Goal: Task Accomplishment & Management: Use online tool/utility

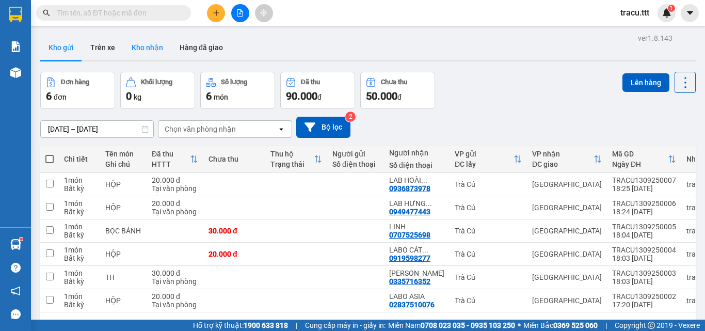
click at [98, 48] on button "Trên xe" at bounding box center [102, 47] width 41 height 25
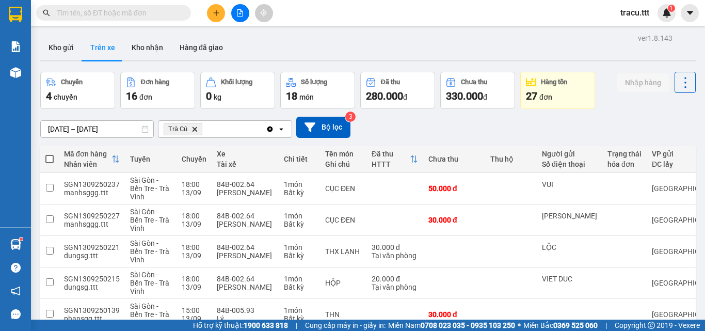
click at [245, 8] on button at bounding box center [240, 13] width 18 height 18
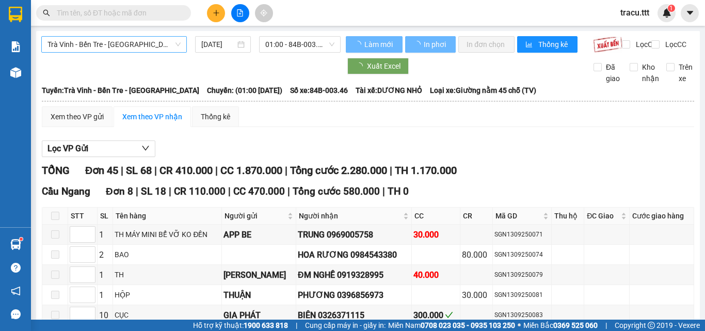
click at [141, 42] on span "Trà Vinh - Bến Tre - [GEOGRAPHIC_DATA]" at bounding box center [113, 44] width 133 height 15
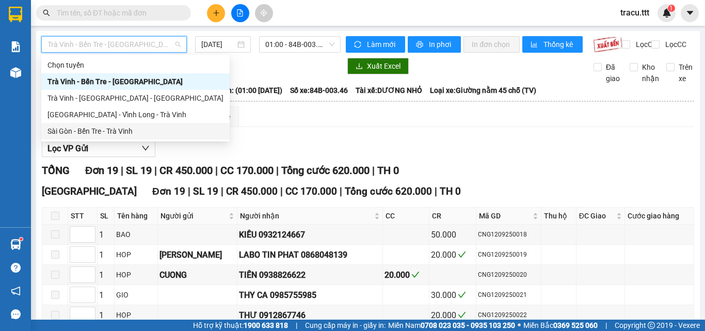
click at [129, 128] on div "Sài Gòn - Bến Tre - Trà Vinh" at bounding box center [135, 130] width 176 height 11
type input "[DATE]"
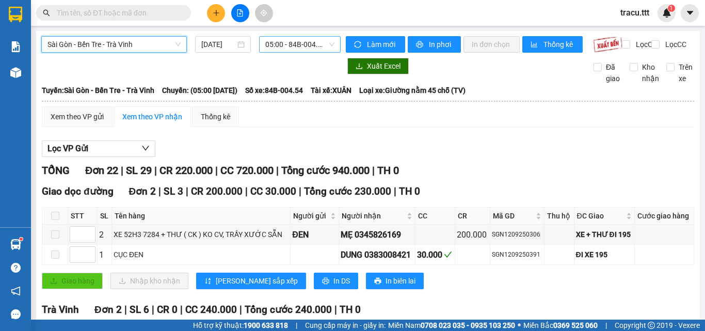
click at [294, 48] on span "05:00 - 84B-004.54" at bounding box center [299, 44] width 69 height 15
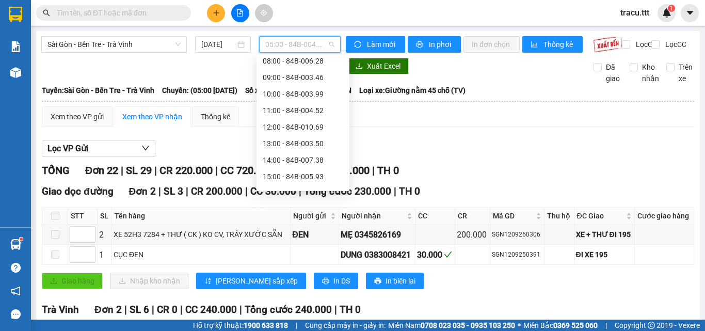
scroll to position [74, 0]
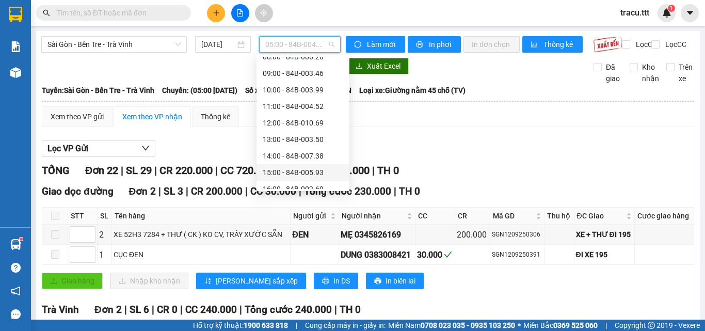
click at [312, 169] on div "15:00 - 84B-005.93" at bounding box center [303, 172] width 80 height 11
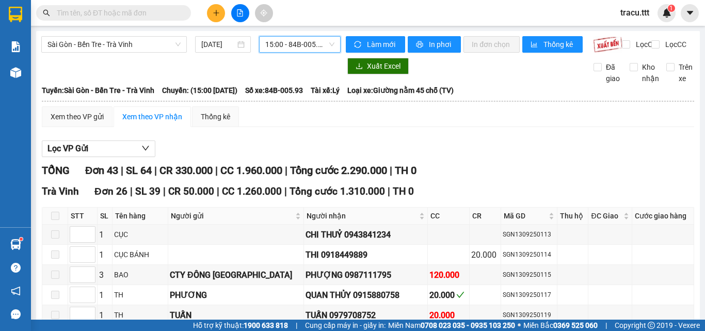
click at [327, 51] on span "15:00 - 84B-005.93" at bounding box center [299, 44] width 69 height 15
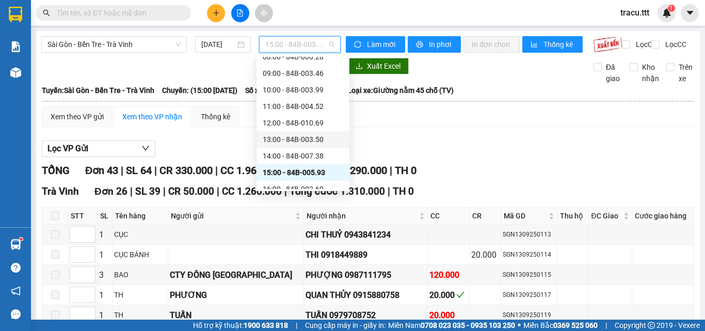
click at [319, 135] on div "13:00 - 84B-003.50" at bounding box center [303, 139] width 80 height 11
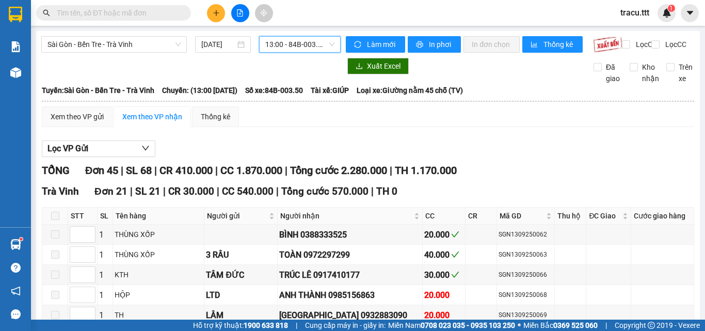
click at [293, 43] on span "13:00 - 84B-003.50" at bounding box center [299, 44] width 69 height 15
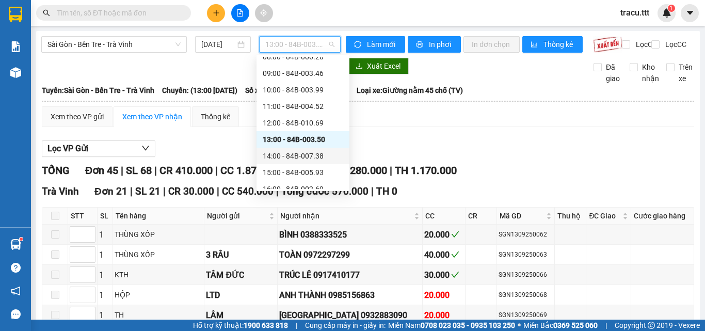
click at [289, 154] on div "14:00 - 84B-007.38" at bounding box center [303, 155] width 80 height 11
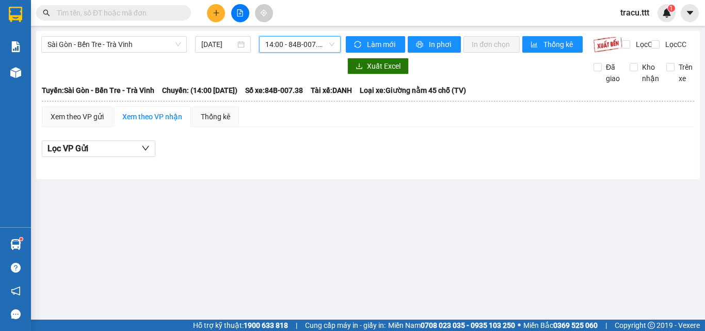
click at [304, 39] on span "14:00 - 84B-007.38" at bounding box center [299, 44] width 69 height 15
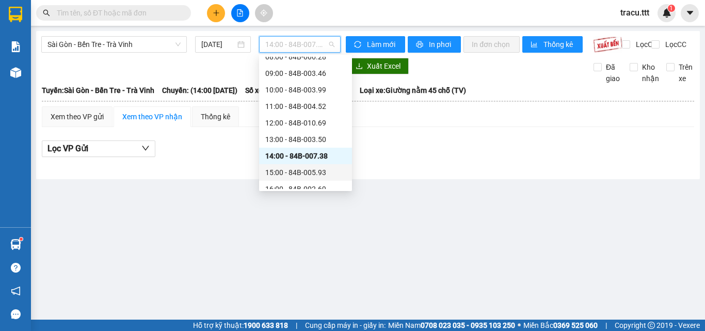
click at [306, 174] on div "15:00 - 84B-005.93" at bounding box center [305, 172] width 80 height 11
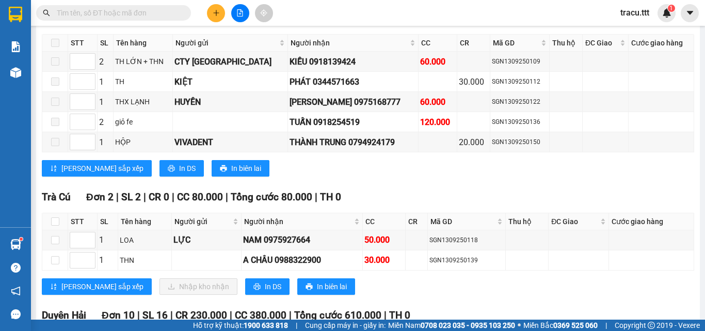
scroll to position [783, 0]
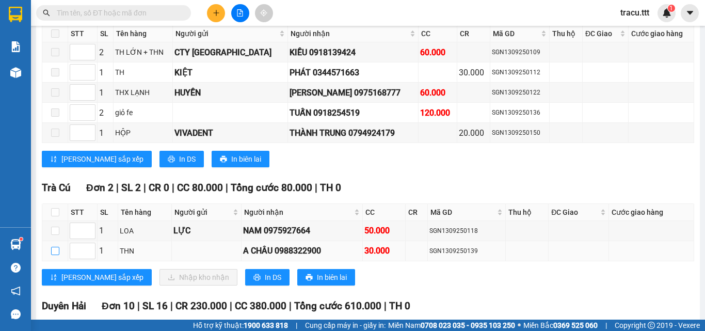
click at [55, 255] on input "checkbox" at bounding box center [55, 251] width 8 height 8
checkbox input "true"
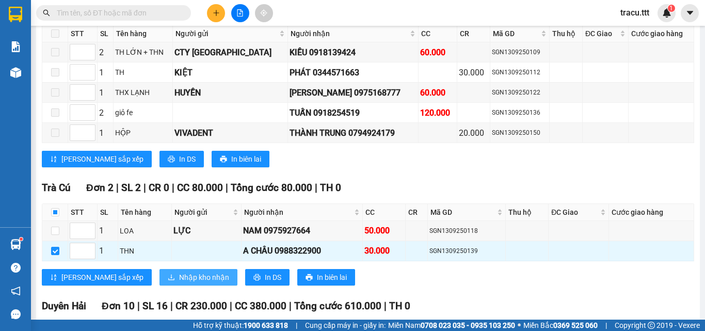
click at [179, 281] on span "Nhập kho nhận" at bounding box center [204, 276] width 50 height 11
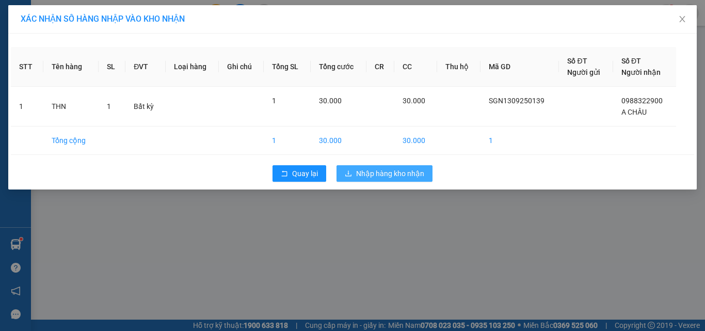
click at [413, 174] on span "Nhập hàng kho nhận" at bounding box center [390, 173] width 68 height 11
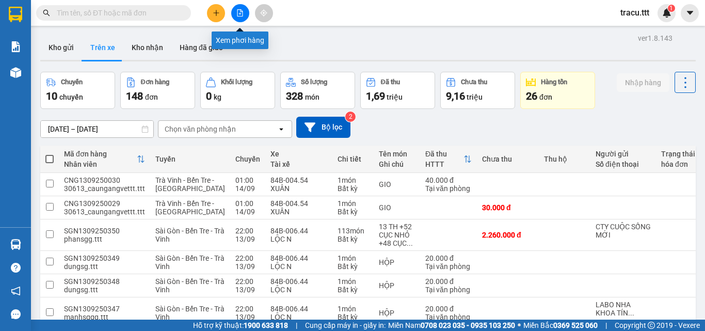
click at [240, 18] on button at bounding box center [240, 13] width 18 height 18
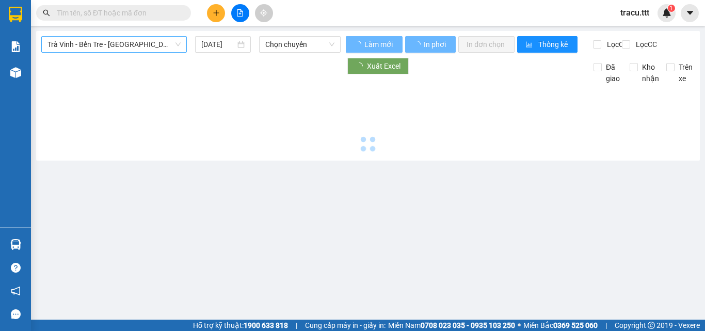
type input "14/09/2025"
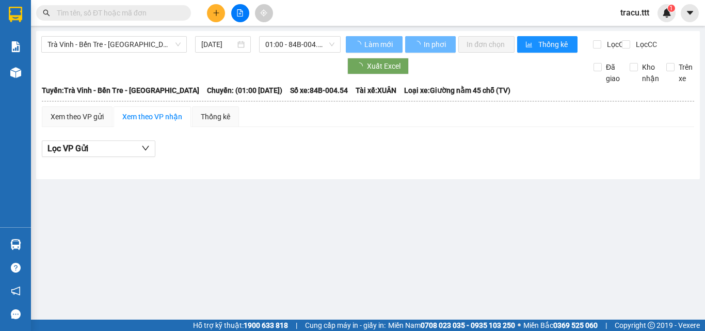
click at [153, 46] on span "Trà Vinh - Bến Tre - [GEOGRAPHIC_DATA]" at bounding box center [113, 44] width 133 height 15
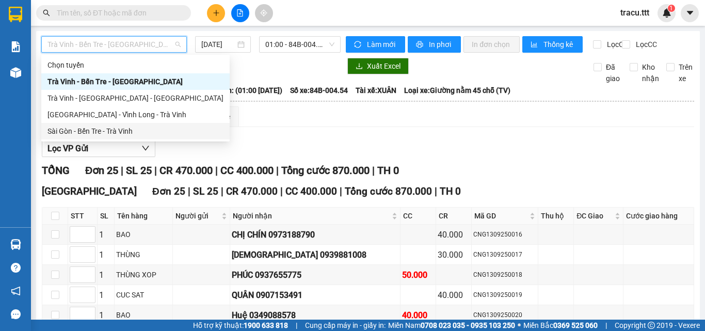
click at [112, 134] on div "Sài Gòn - Bến Tre - Trà Vinh" at bounding box center [135, 130] width 176 height 11
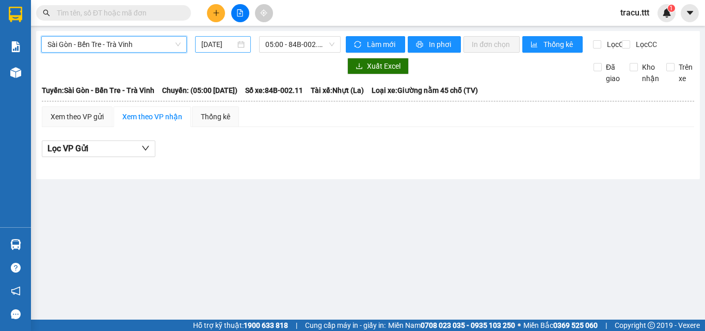
click at [229, 48] on input "14/09/2025" at bounding box center [218, 44] width 34 height 11
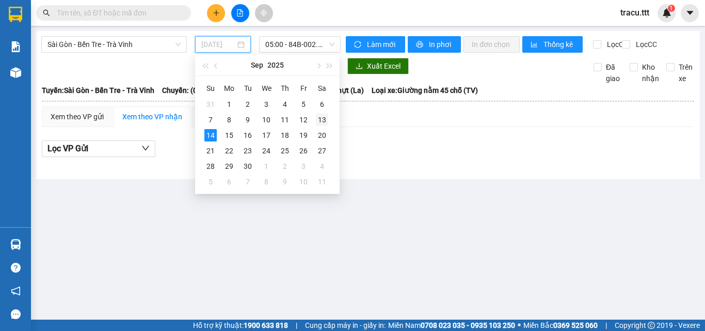
click at [320, 118] on div "13" at bounding box center [322, 119] width 12 height 12
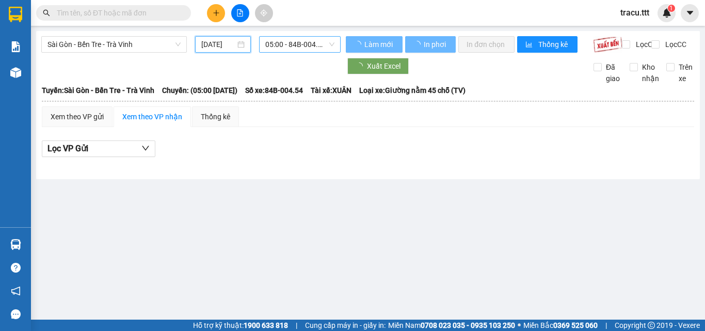
type input "[DATE]"
click at [302, 43] on span "05:00 - 84B-004.54" at bounding box center [299, 44] width 69 height 15
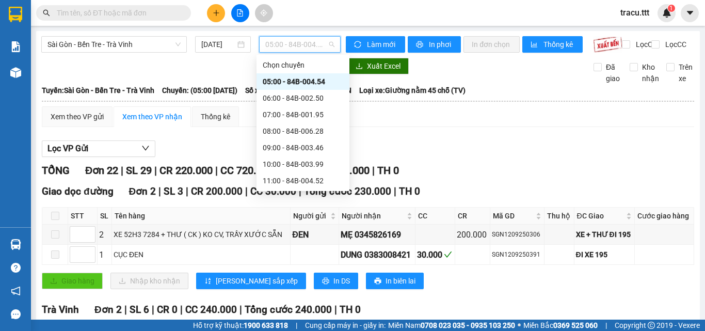
scroll to position [2, 0]
drag, startPoint x: 352, startPoint y: 110, endPoint x: 352, endPoint y: 119, distance: 9.3
click at [352, 119] on body "Kết quả tìm kiếm ( 0 ) Bộ lọc No Data tracu.ttt 1 Báo cáo Mẫu 1: Báo cáo dòng t…" at bounding box center [352, 165] width 705 height 331
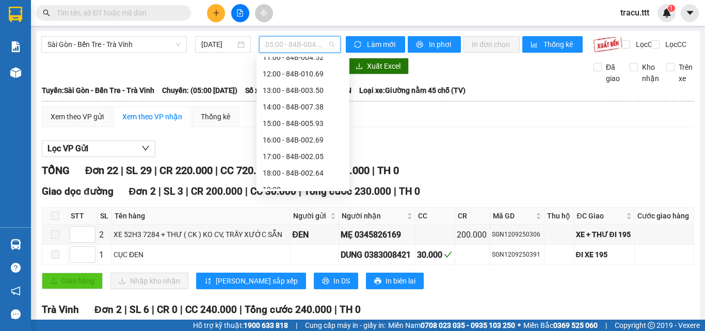
scroll to position [126, 0]
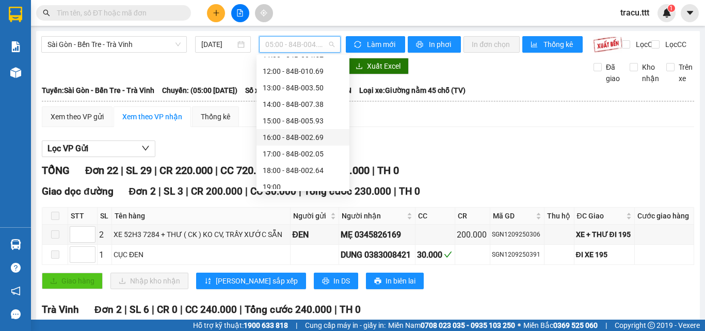
click at [314, 132] on div "16:00 - 84B-002.69" at bounding box center [303, 137] width 80 height 11
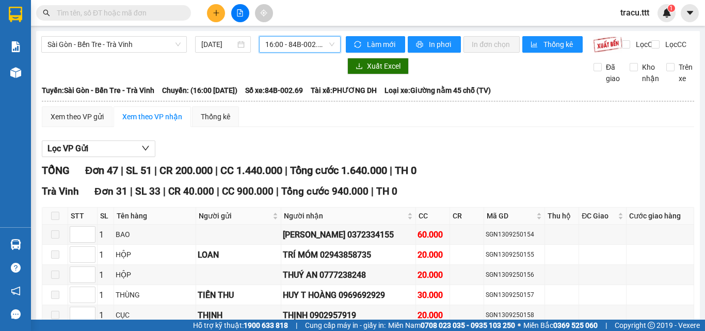
click at [311, 43] on span "16:00 - 84B-002.69" at bounding box center [299, 44] width 69 height 15
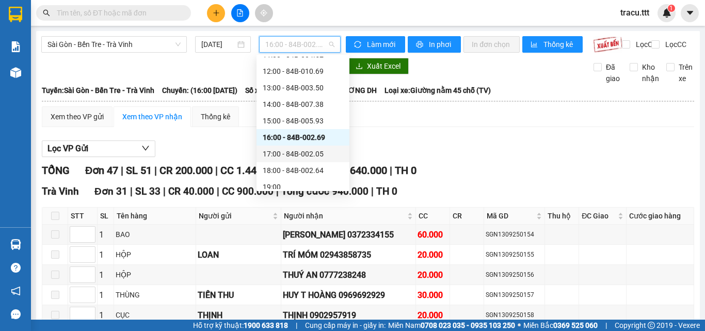
click at [311, 148] on div "17:00 - 84B-002.05" at bounding box center [302, 153] width 93 height 17
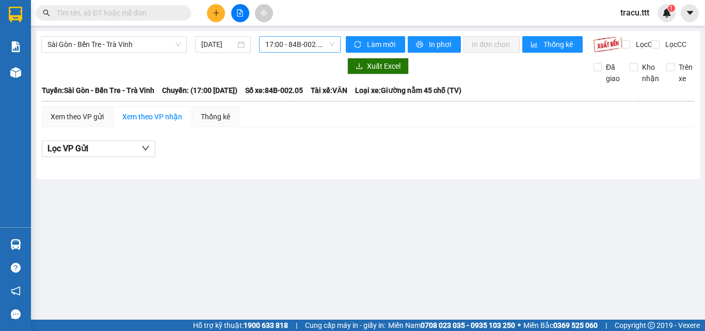
click at [328, 46] on span "17:00 - 84B-002.05" at bounding box center [299, 44] width 69 height 15
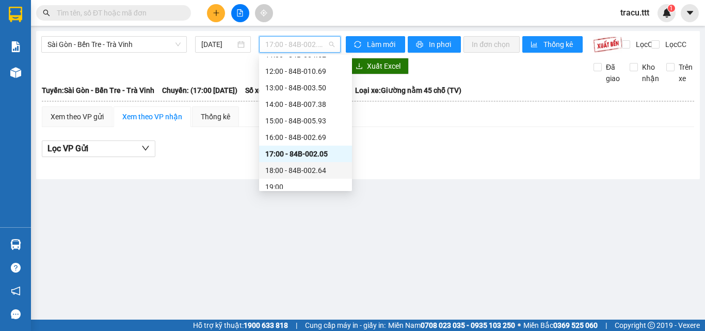
click at [313, 169] on div "18:00 - 84B-002.64" at bounding box center [305, 170] width 80 height 11
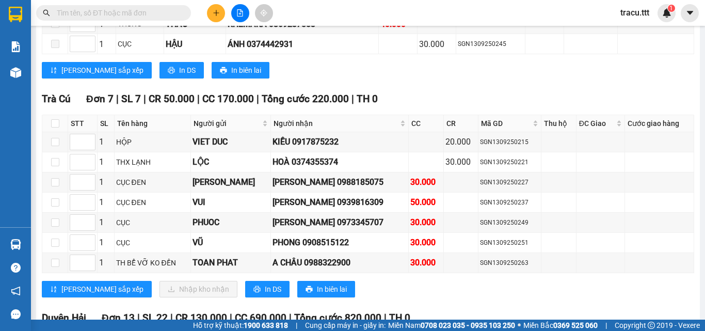
scroll to position [1221, 0]
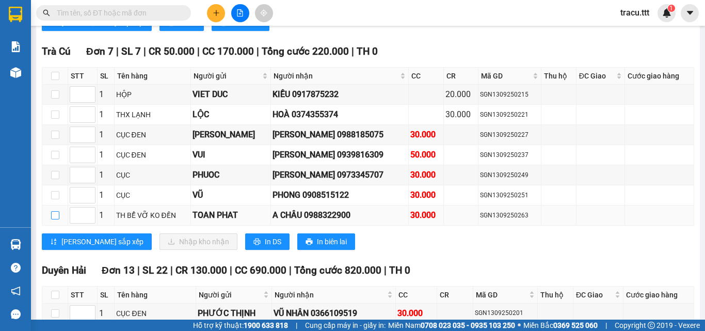
click at [57, 219] on input "checkbox" at bounding box center [55, 215] width 8 height 8
checkbox input "true"
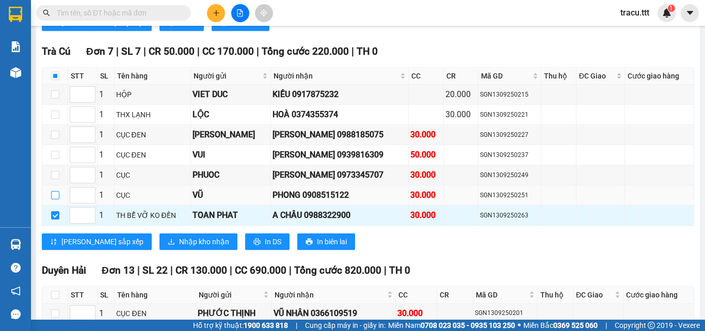
click at [54, 199] on input "checkbox" at bounding box center [55, 195] width 8 height 8
checkbox input "true"
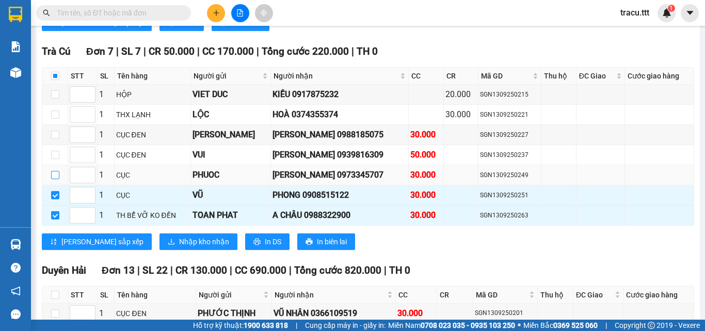
click at [54, 179] on input "checkbox" at bounding box center [55, 175] width 8 height 8
checkbox input "true"
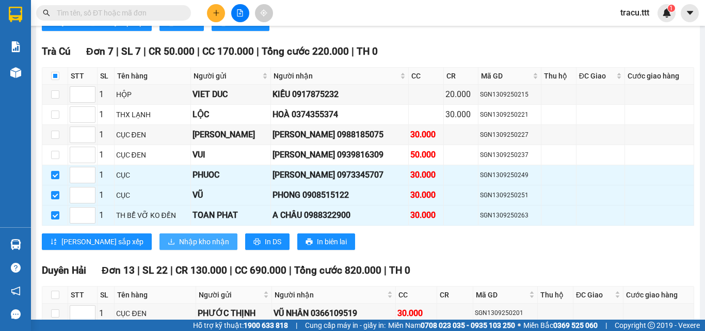
click at [179, 247] on span "Nhập kho nhận" at bounding box center [204, 241] width 50 height 11
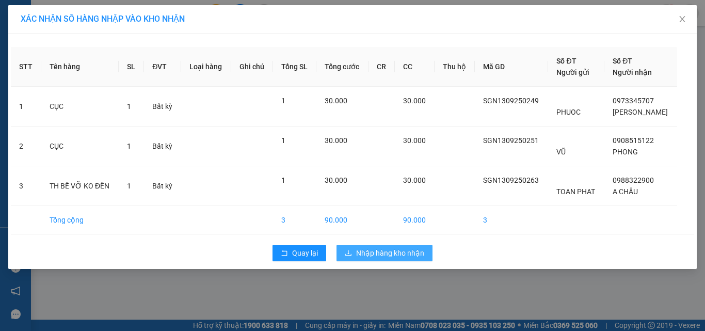
click at [419, 257] on span "Nhập hàng kho nhận" at bounding box center [390, 252] width 68 height 11
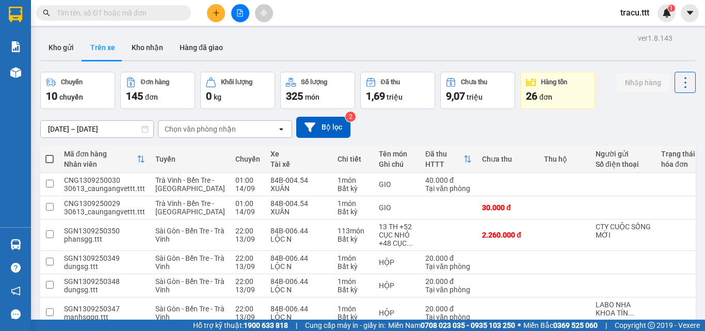
click at [178, 16] on span at bounding box center [113, 12] width 155 height 15
click at [173, 13] on input "text" at bounding box center [118, 12] width 122 height 11
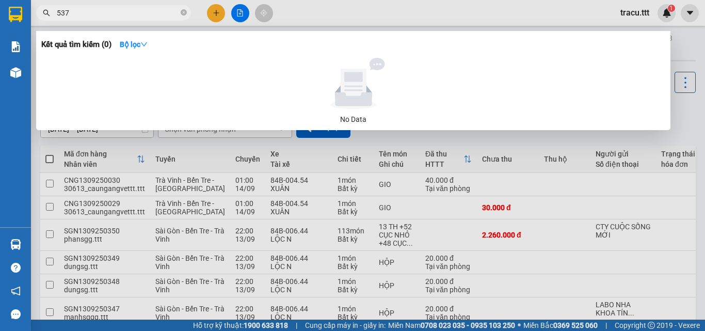
type input "5374"
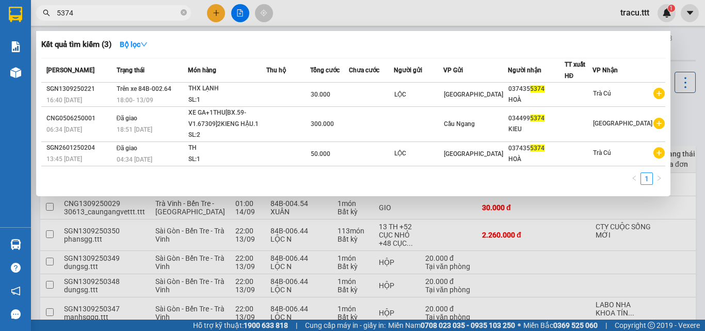
click at [184, 13] on icon "close-circle" at bounding box center [184, 12] width 6 height 6
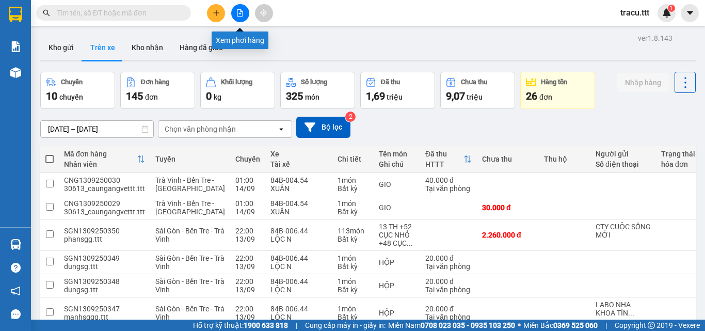
click at [239, 13] on icon "file-add" at bounding box center [239, 12] width 7 height 7
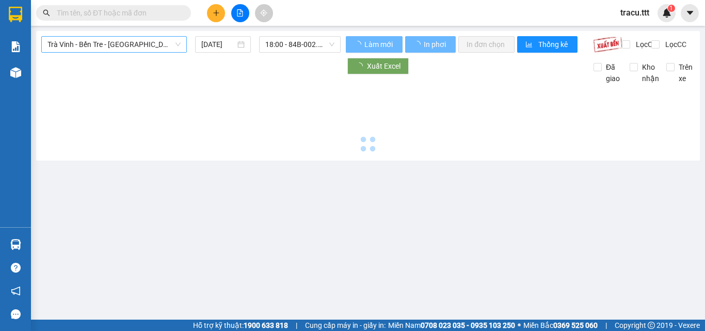
type input "14/09/2025"
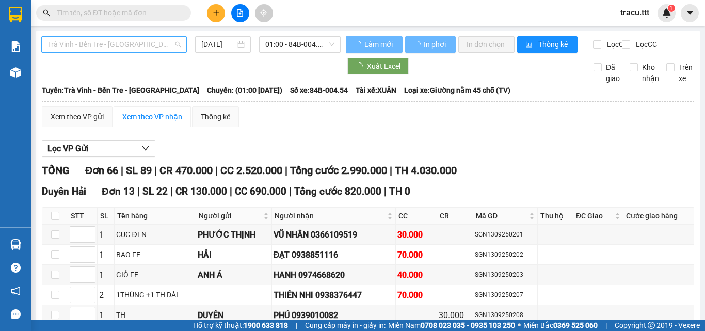
click at [148, 50] on span "Trà Vinh - Bến Tre - [GEOGRAPHIC_DATA]" at bounding box center [113, 44] width 133 height 15
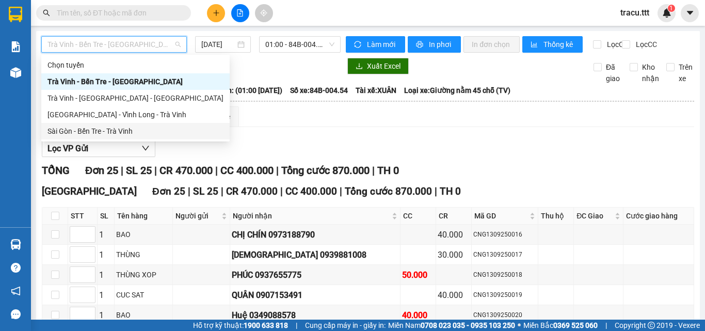
click at [115, 128] on div "Sài Gòn - Bến Tre - Trà Vinh" at bounding box center [135, 130] width 176 height 11
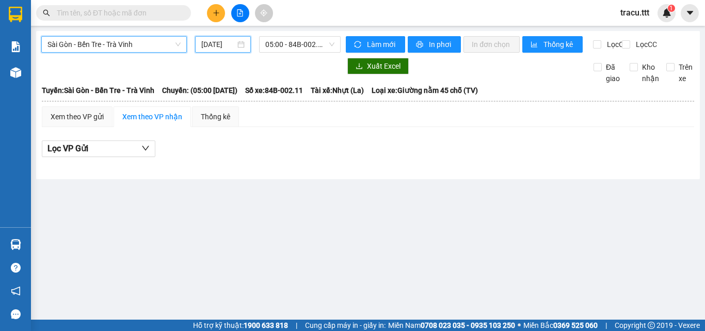
click at [231, 41] on input "14/09/2025" at bounding box center [218, 44] width 34 height 11
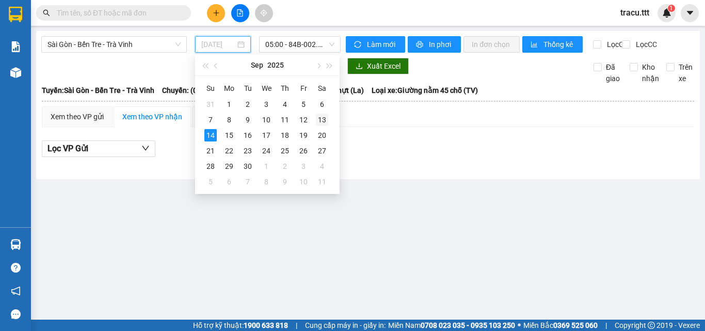
click at [317, 116] on div "13" at bounding box center [322, 119] width 12 height 12
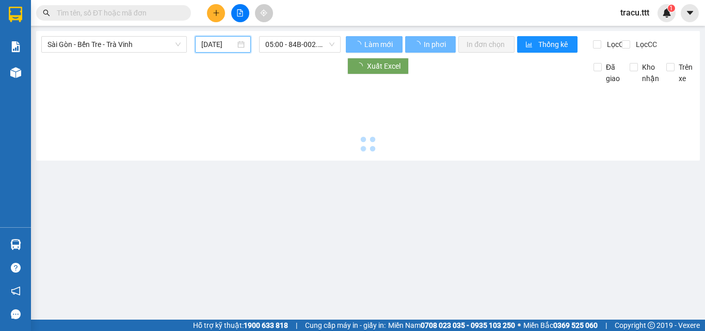
type input "[DATE]"
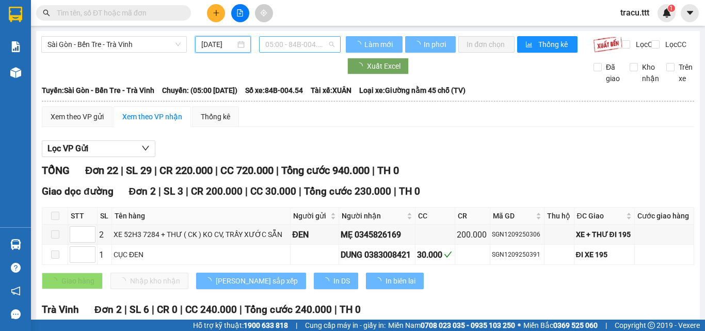
click at [325, 47] on span "05:00 - 84B-004.54" at bounding box center [299, 44] width 69 height 15
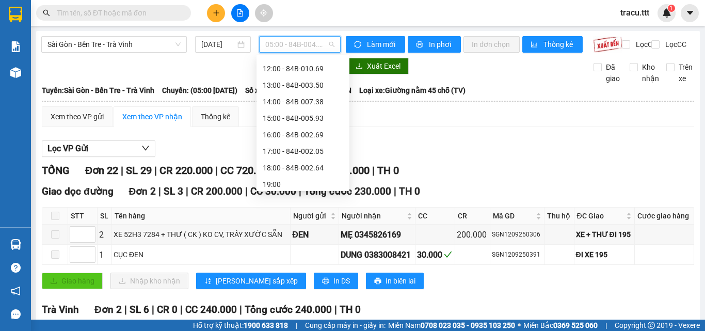
scroll to position [130, 0]
click at [309, 169] on div "18:00 - 84B-002.64" at bounding box center [303, 165] width 80 height 11
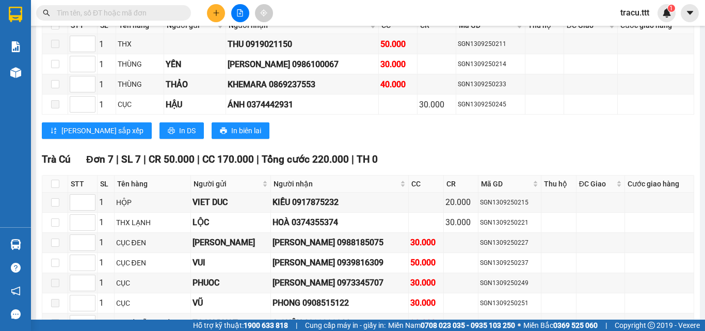
scroll to position [1122, 0]
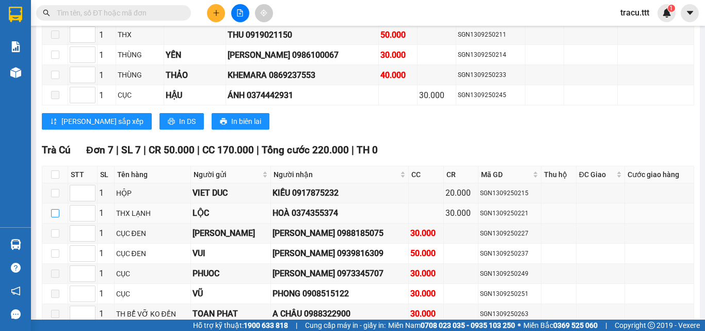
click at [56, 219] on label at bounding box center [55, 212] width 8 height 11
click at [56, 217] on input "checkbox" at bounding box center [55, 213] width 8 height 8
checkbox input "true"
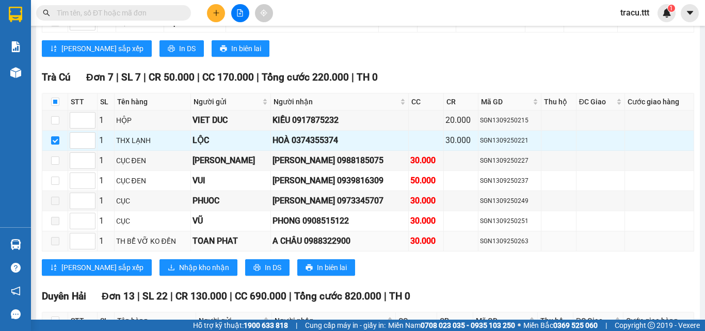
scroll to position [1205, 0]
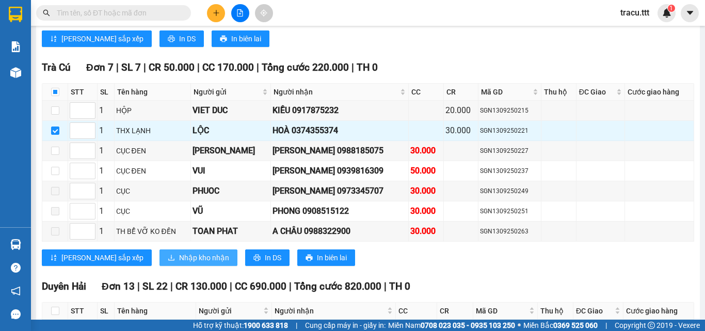
click at [161, 266] on button "Nhập kho nhận" at bounding box center [198, 257] width 78 height 17
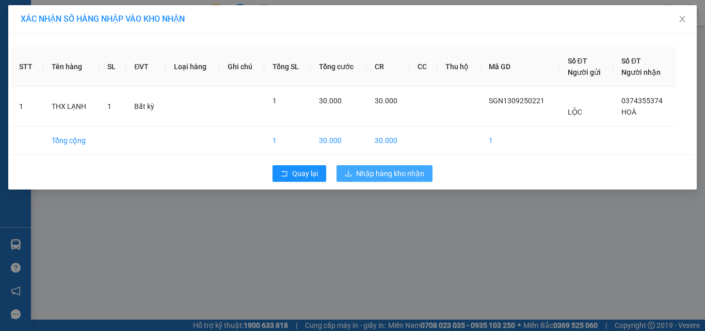
click at [403, 174] on span "Nhập hàng kho nhận" at bounding box center [390, 173] width 68 height 11
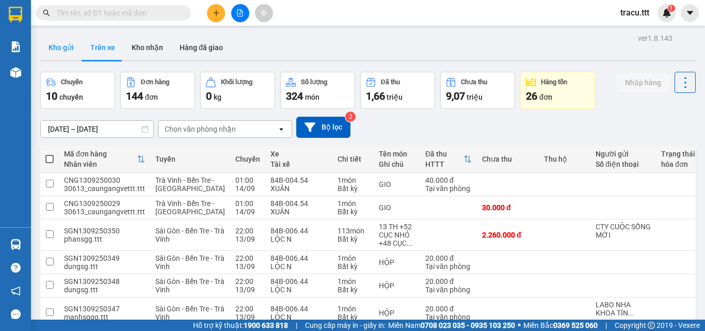
click at [61, 48] on button "Kho gửi" at bounding box center [61, 47] width 42 height 25
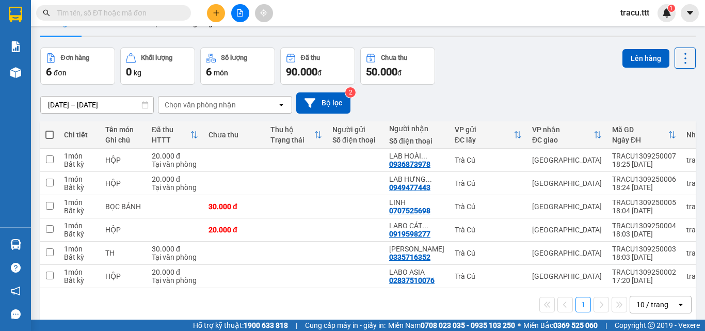
scroll to position [26, 0]
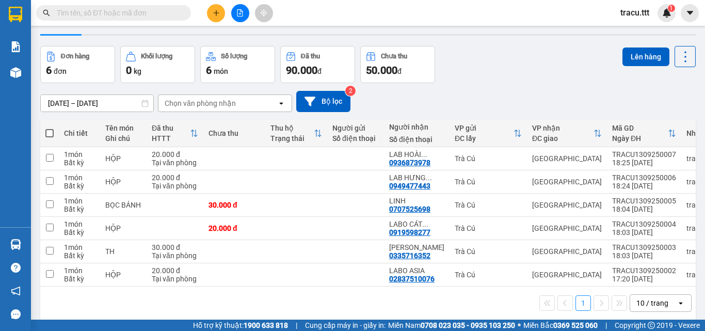
click at [218, 15] on icon "plus" at bounding box center [216, 12] width 7 height 7
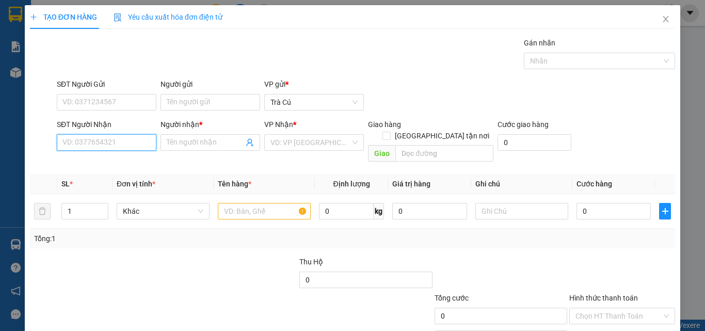
click at [90, 146] on input "SĐT Người Nhận" at bounding box center [107, 142] width 100 height 17
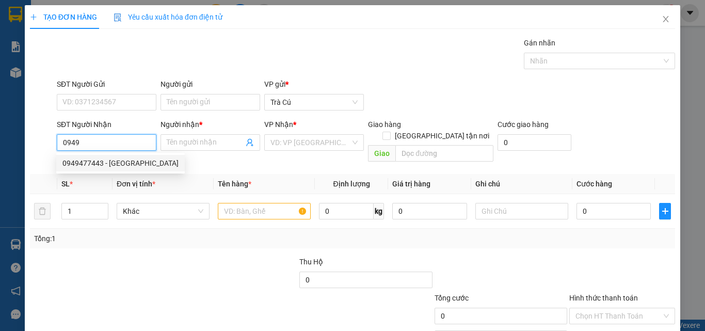
click at [106, 167] on div "0949477443 - LAB HƯNG THỊNH" at bounding box center [120, 162] width 116 height 11
type input "0949477443"
type input "LAB HƯNG THỊNH"
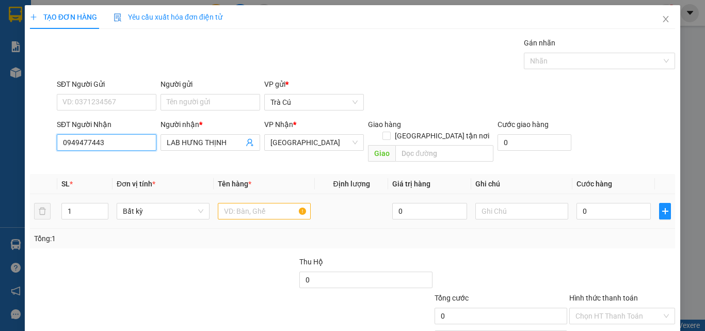
type input "0949477443"
drag, startPoint x: 237, startPoint y: 197, endPoint x: 230, endPoint y: 189, distance: 10.2
click at [237, 203] on input "text" at bounding box center [264, 211] width 93 height 17
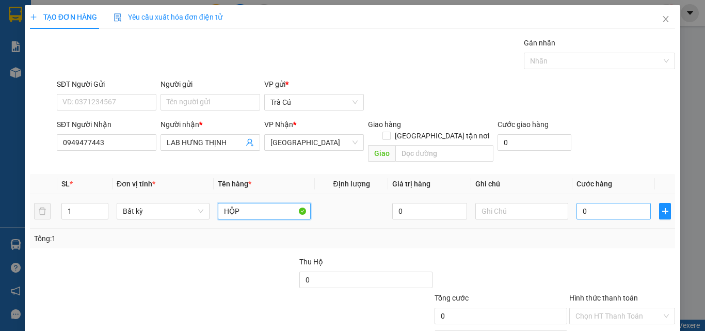
type input "HỘP"
type input "2"
type input "20"
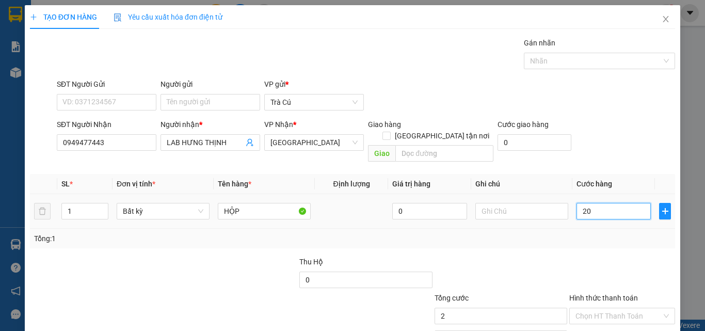
type input "20"
type input "20.000"
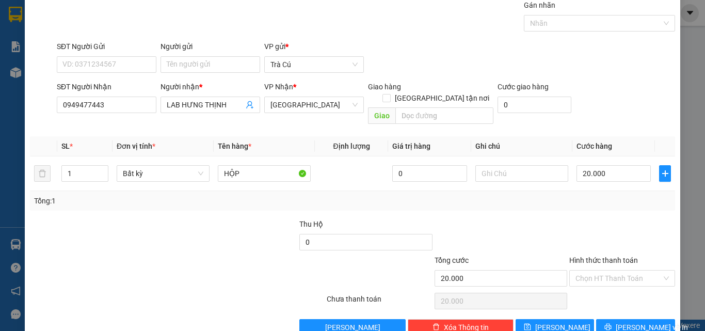
scroll to position [42, 0]
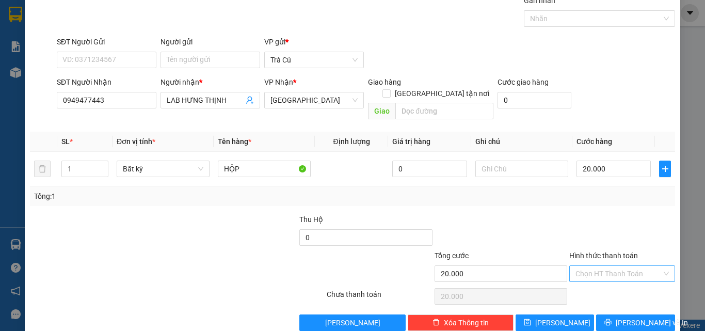
click at [630, 266] on input "Hình thức thanh toán" at bounding box center [618, 273] width 86 height 15
click at [617, 287] on div "Tại văn phòng" at bounding box center [615, 282] width 92 height 11
type input "0"
click at [630, 317] on span "Lưu và In" at bounding box center [651, 322] width 72 height 11
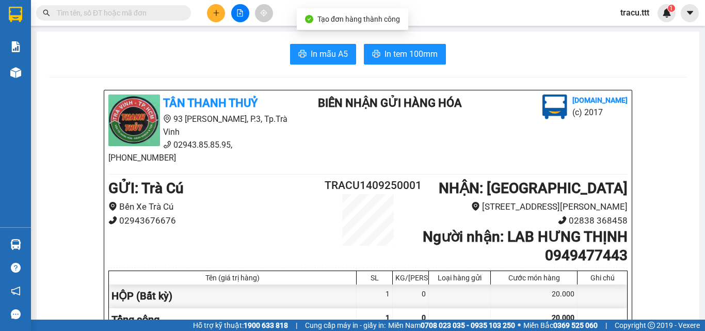
click at [431, 64] on button "In tem 100mm" at bounding box center [405, 54] width 82 height 21
click at [427, 49] on span "In tem 100mm" at bounding box center [410, 53] width 53 height 13
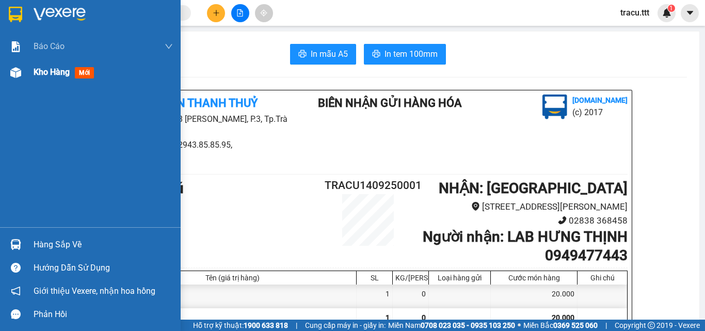
click at [82, 76] on span "mới" at bounding box center [84, 72] width 19 height 11
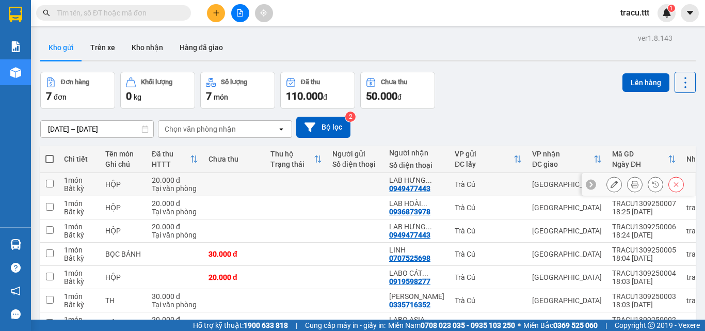
click at [672, 184] on icon at bounding box center [675, 184] width 7 height 7
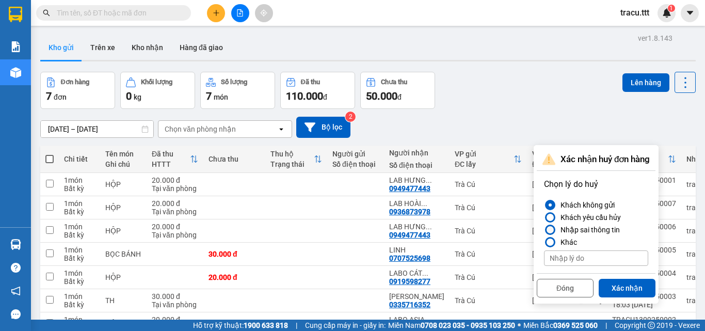
click at [595, 229] on div "Nhập sai thông tin" at bounding box center [587, 229] width 63 height 12
click at [544, 230] on input "Nhập sai thông tin" at bounding box center [544, 230] width 0 height 0
click at [632, 285] on button "Xác nhận" at bounding box center [626, 288] width 57 height 19
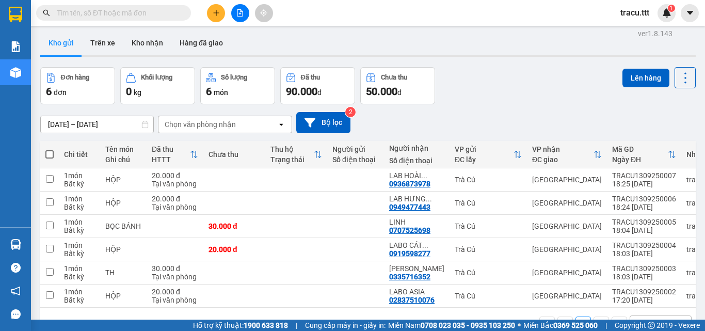
scroll to position [6, 0]
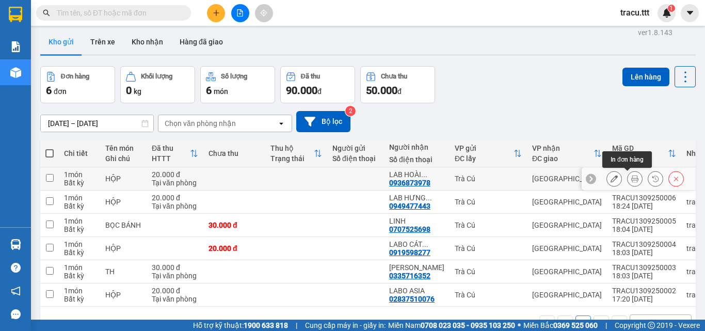
click at [627, 186] on button at bounding box center [634, 179] width 14 height 18
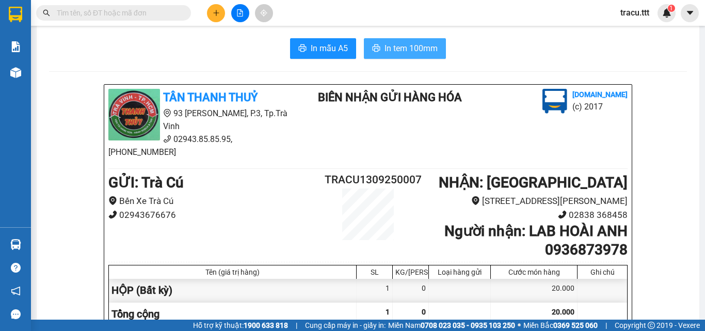
click at [441, 48] on button "In tem 100mm" at bounding box center [405, 48] width 82 height 21
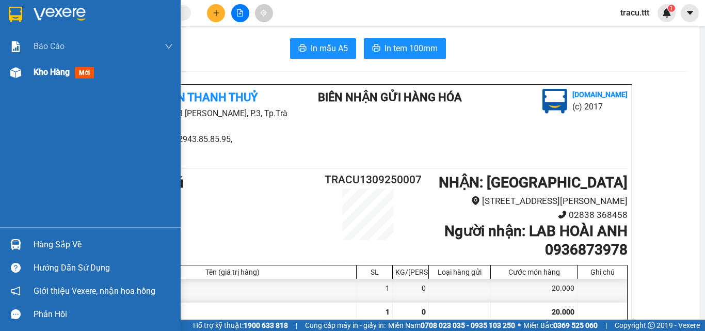
click at [30, 76] on div "Kho hàng mới" at bounding box center [90, 72] width 181 height 26
